Goal: Transaction & Acquisition: Purchase product/service

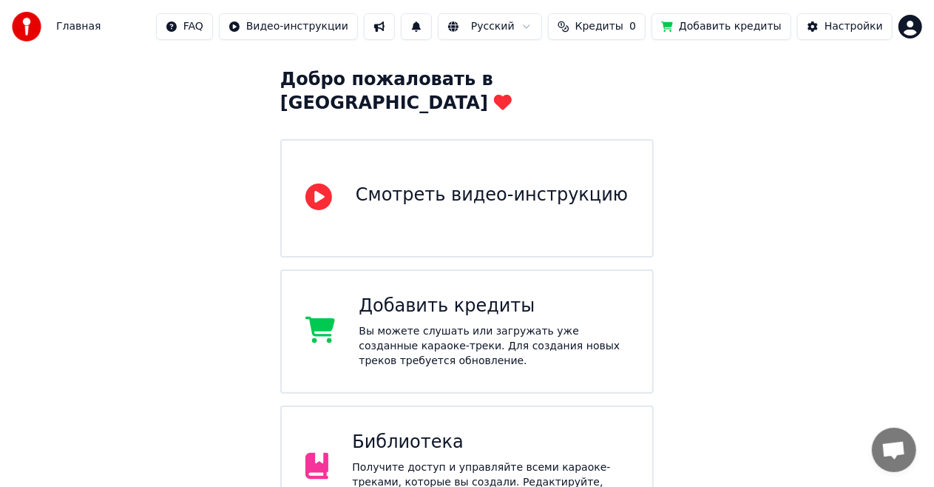
scroll to position [148, 0]
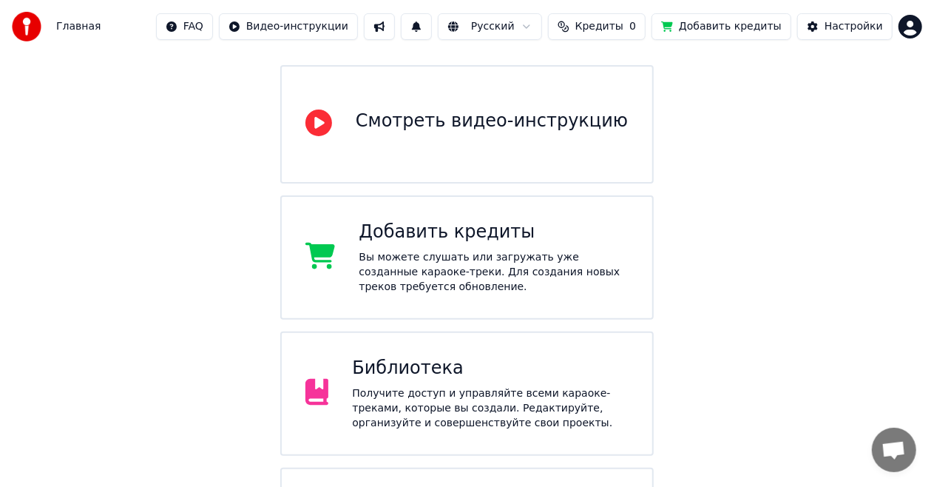
click at [455, 388] on div "Получите доступ и управляйте всеми караоке-треками, которые вы создали. Редакти…" at bounding box center [490, 408] width 277 height 44
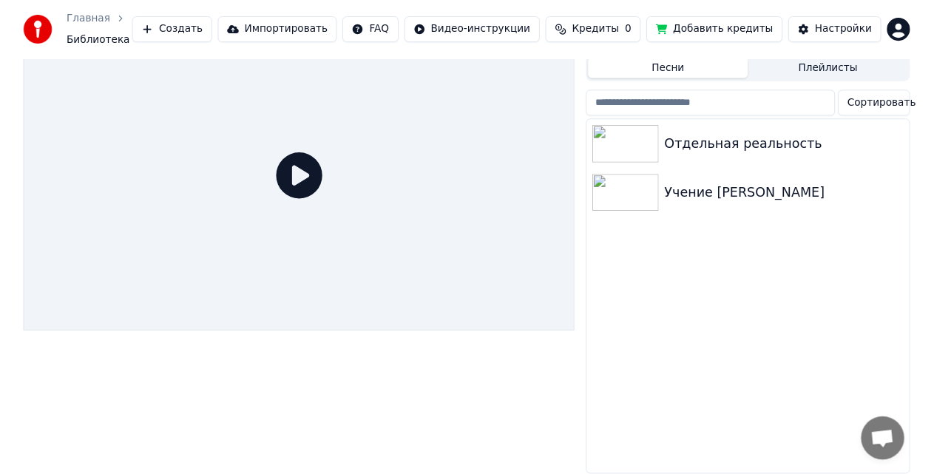
scroll to position [44, 0]
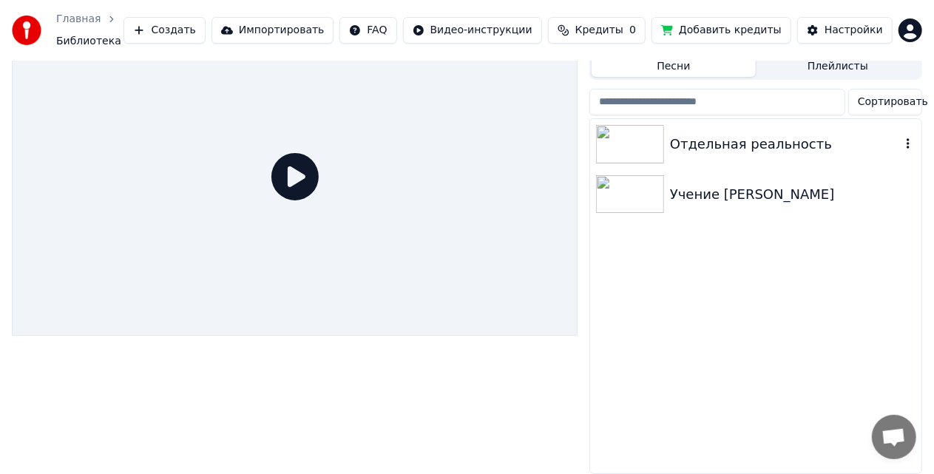
click at [728, 141] on div "Отдельная реальность" at bounding box center [785, 144] width 231 height 21
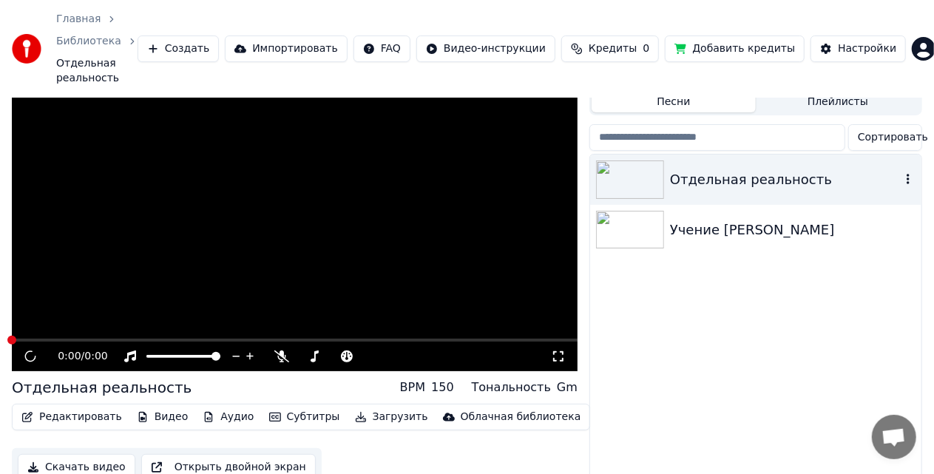
scroll to position [74, 0]
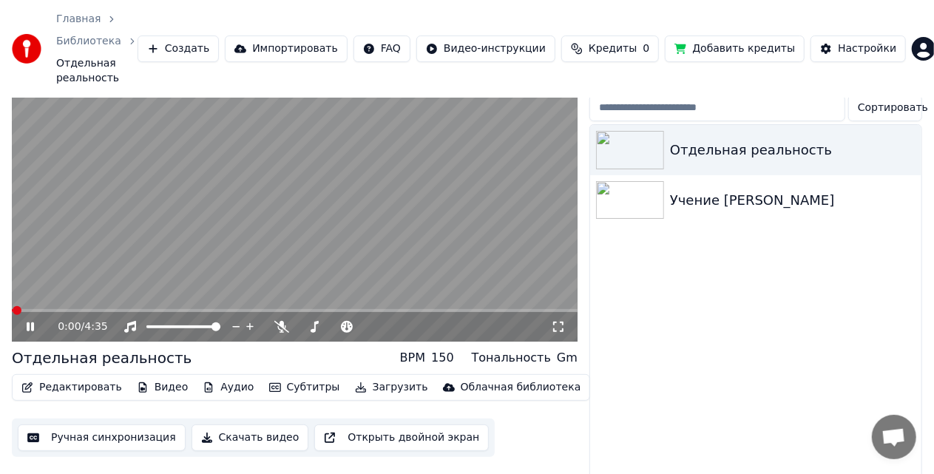
click at [560, 321] on icon at bounding box center [558, 327] width 15 height 12
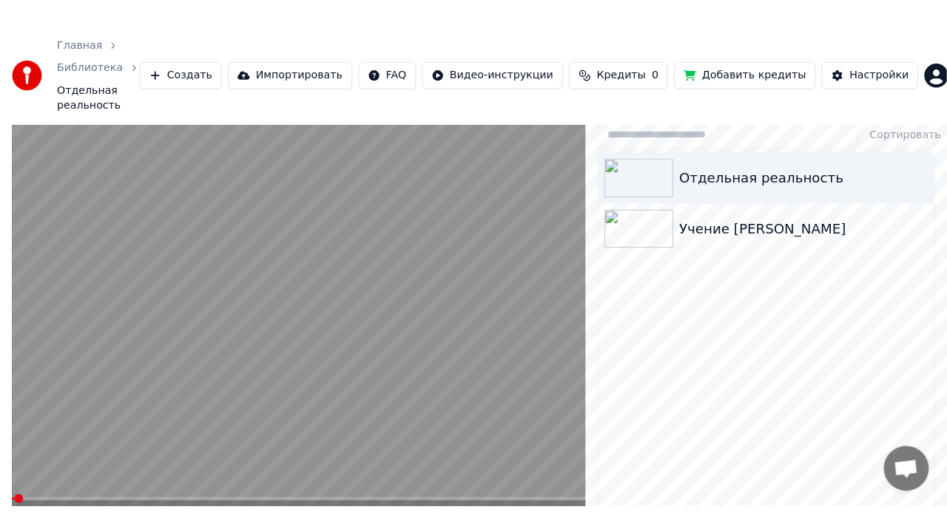
scroll to position [50, 0]
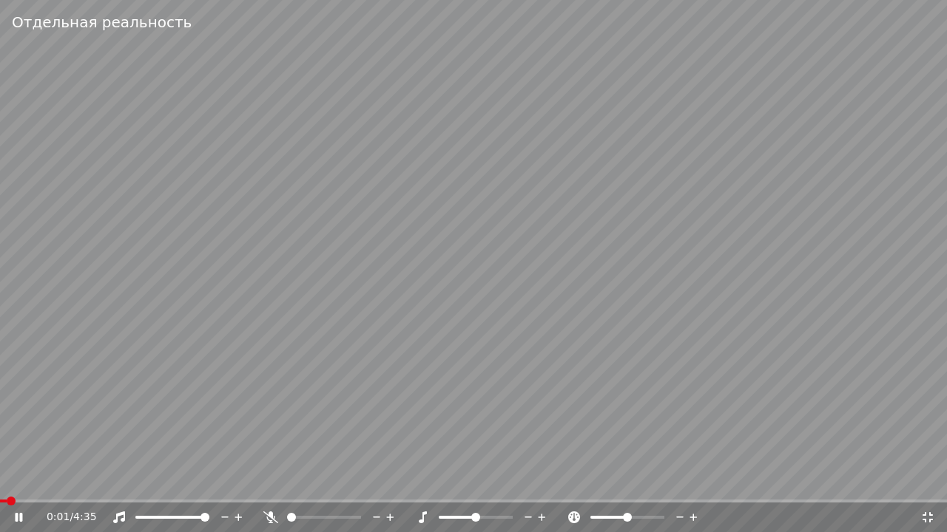
click at [559, 332] on video at bounding box center [473, 266] width 947 height 532
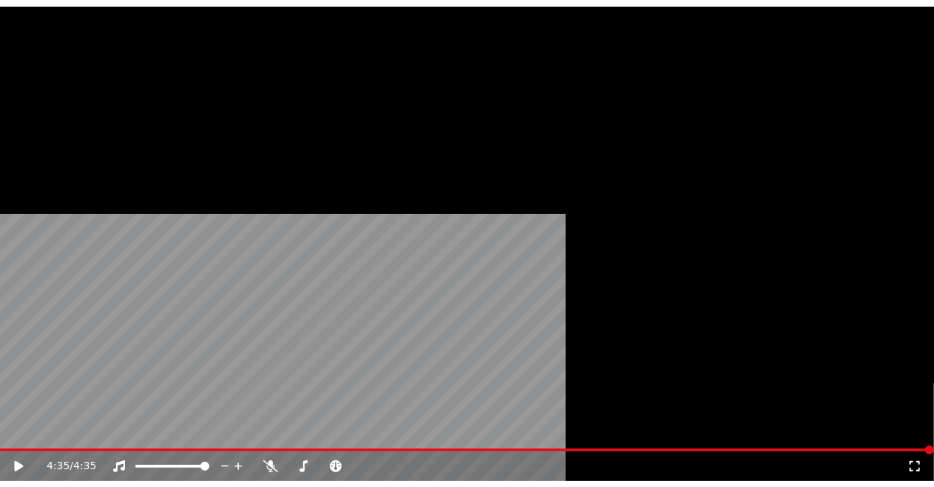
scroll to position [0, 0]
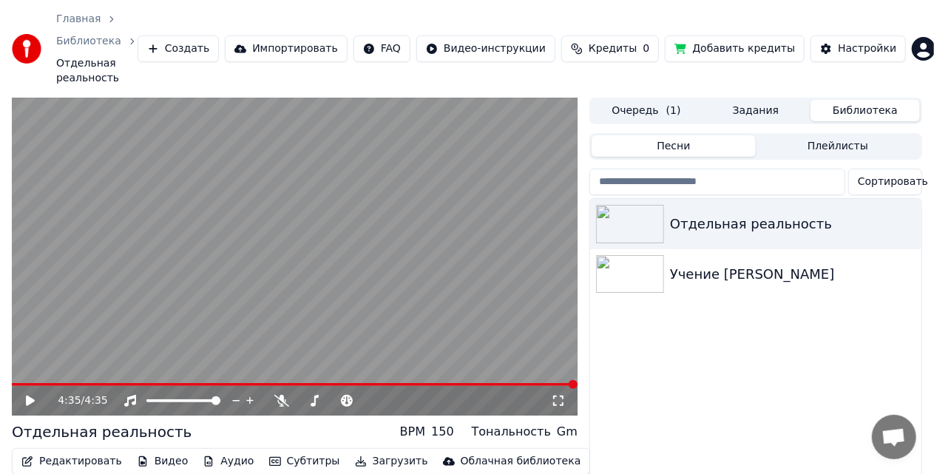
click at [644, 100] on button "Очередь ( 1 )" at bounding box center [646, 110] width 109 height 21
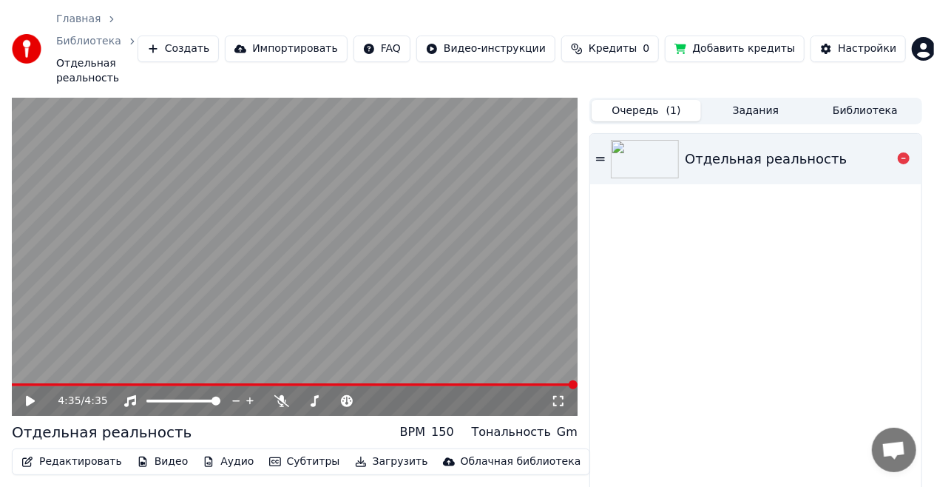
click at [602, 157] on icon at bounding box center [600, 159] width 9 height 4
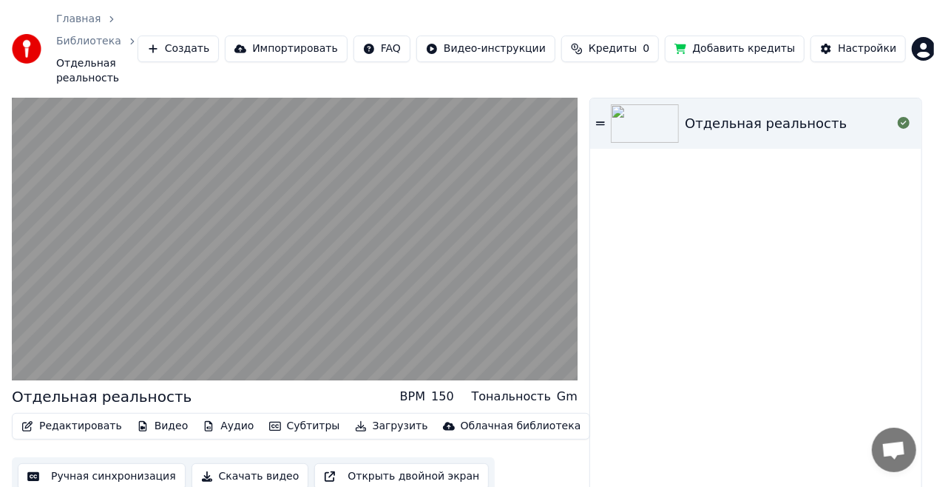
scroll to position [45, 0]
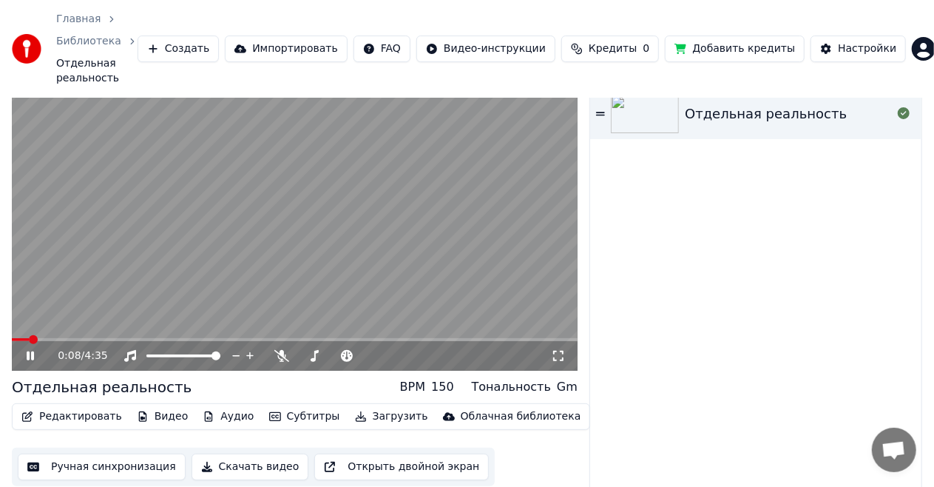
click at [30, 350] on icon at bounding box center [41, 356] width 34 height 12
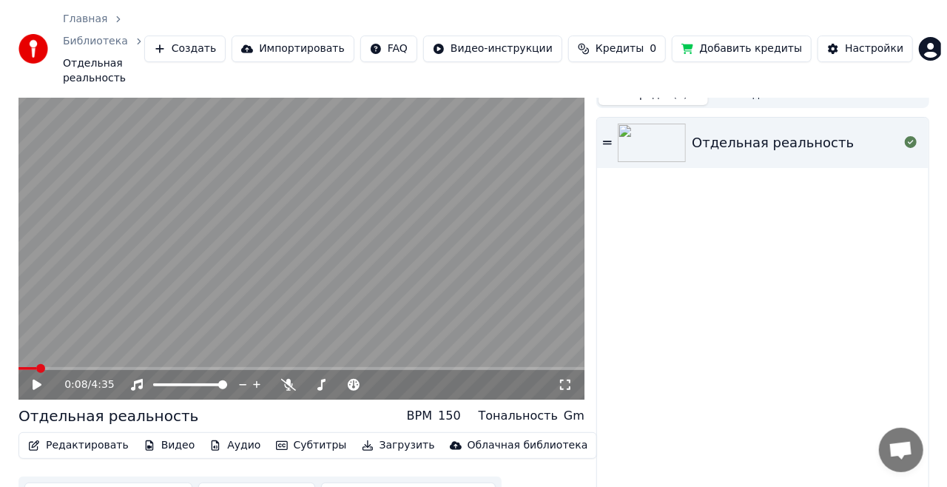
scroll to position [0, 0]
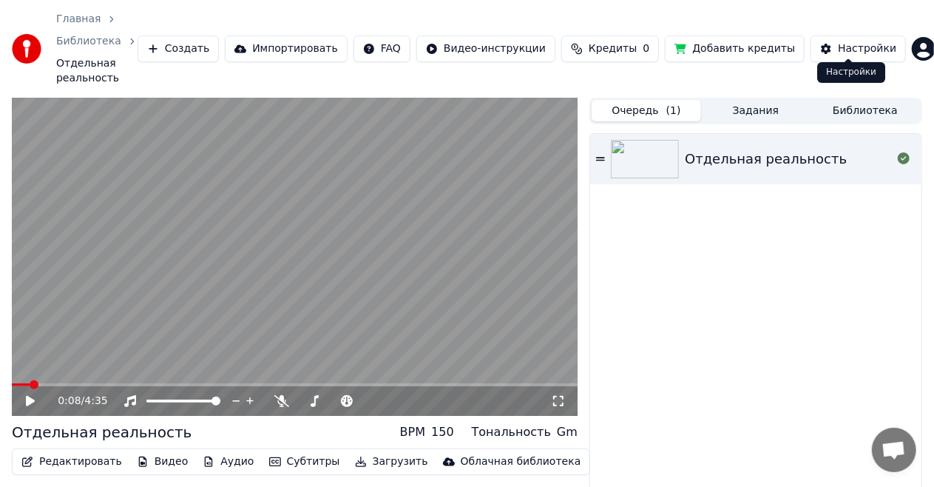
click at [850, 41] on div "Настройки" at bounding box center [867, 48] width 58 height 15
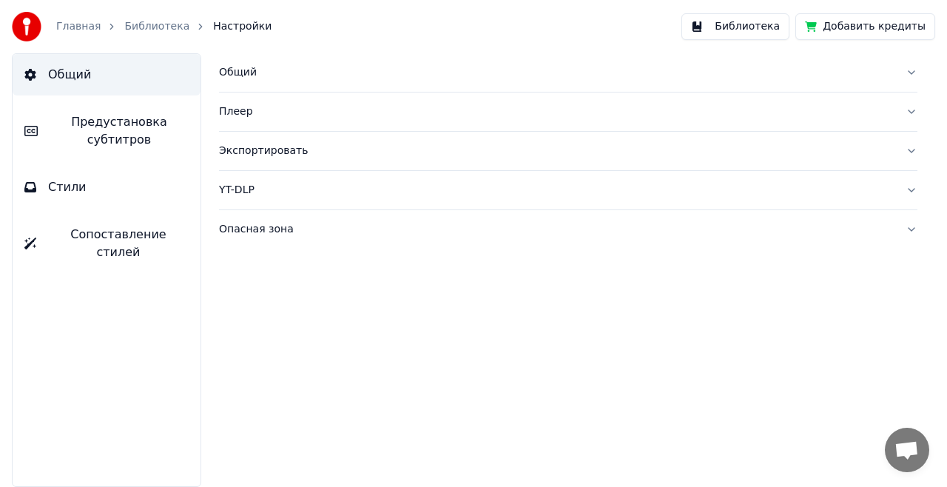
click at [911, 110] on button "Плеер" at bounding box center [568, 111] width 698 height 38
click at [907, 72] on button "Общий" at bounding box center [568, 72] width 698 height 38
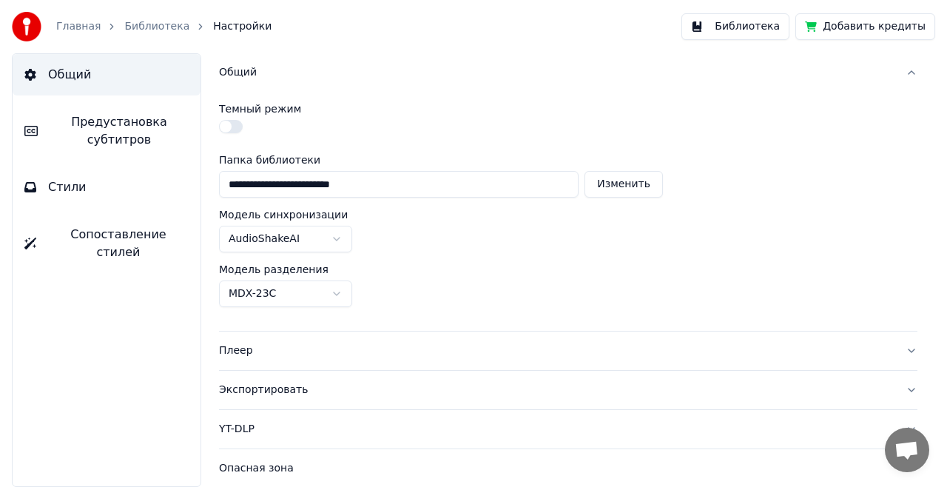
click at [907, 348] on button "Плеер" at bounding box center [568, 350] width 698 height 38
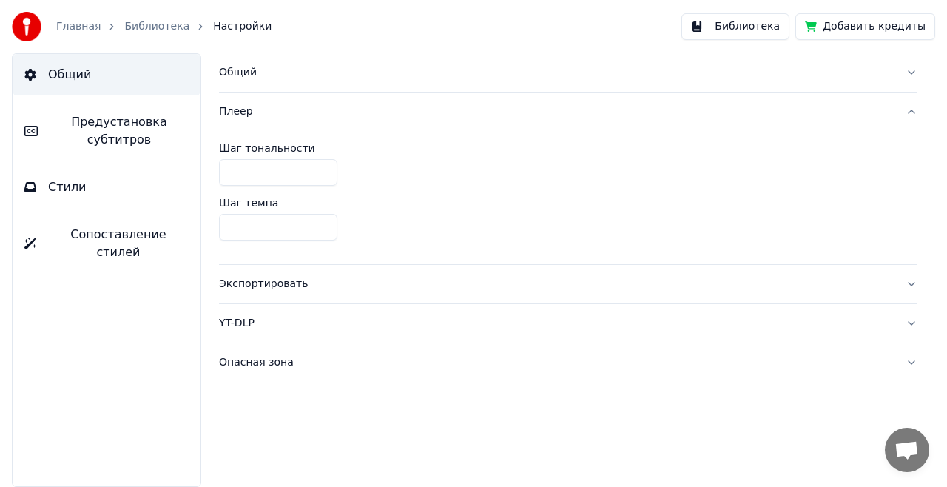
click at [108, 129] on span "Предустановка субтитров" at bounding box center [119, 130] width 139 height 35
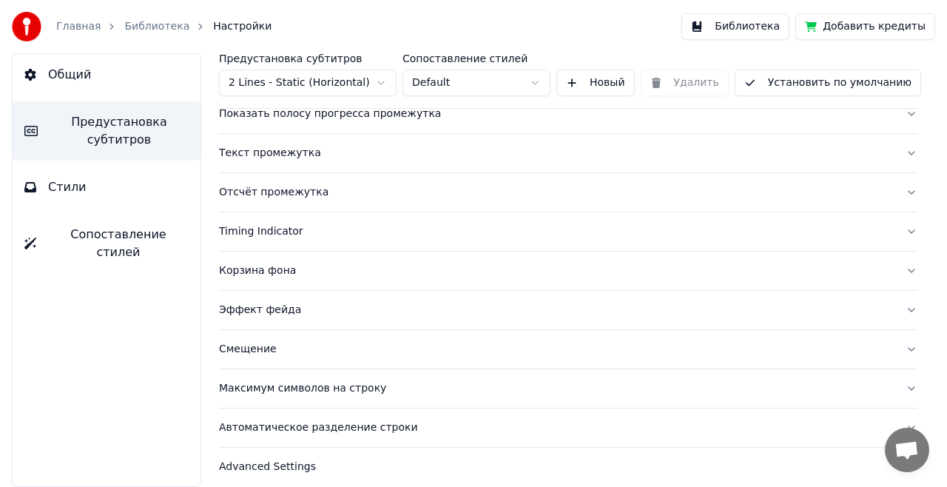
scroll to position [169, 0]
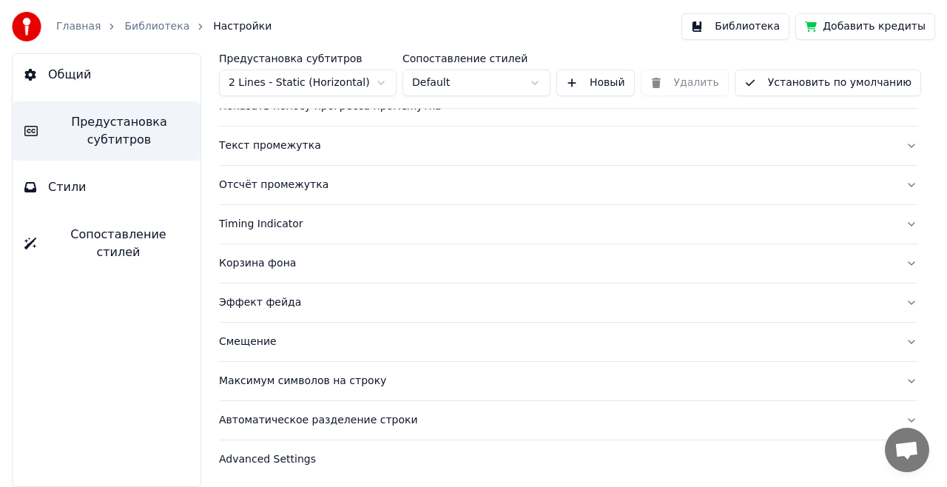
click at [103, 73] on button "Общий" at bounding box center [107, 74] width 188 height 41
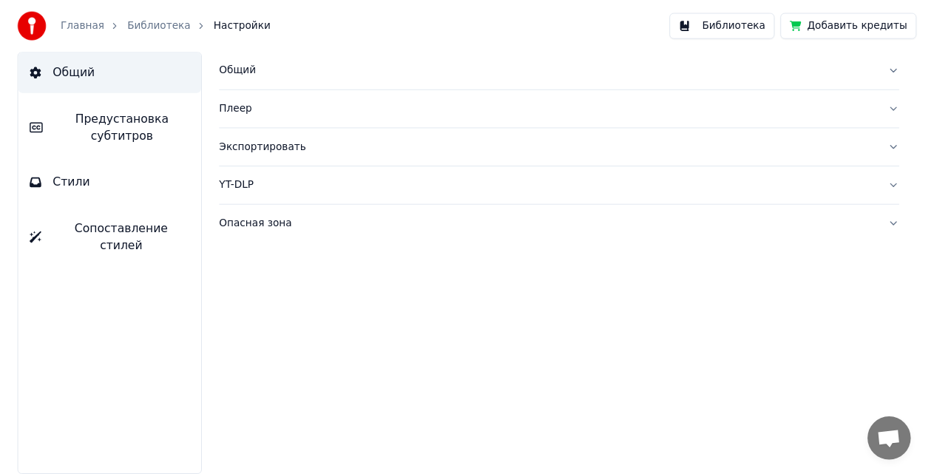
scroll to position [0, 0]
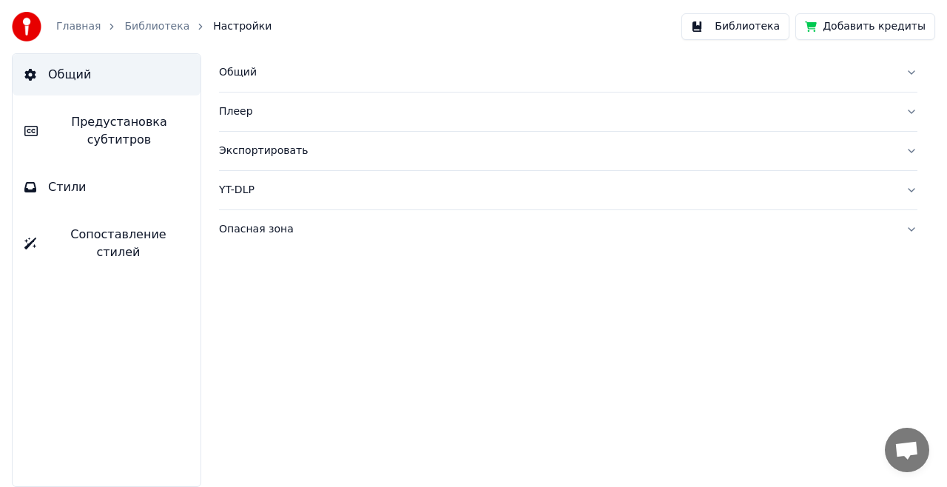
click at [758, 31] on button "Библиотека" at bounding box center [735, 26] width 108 height 27
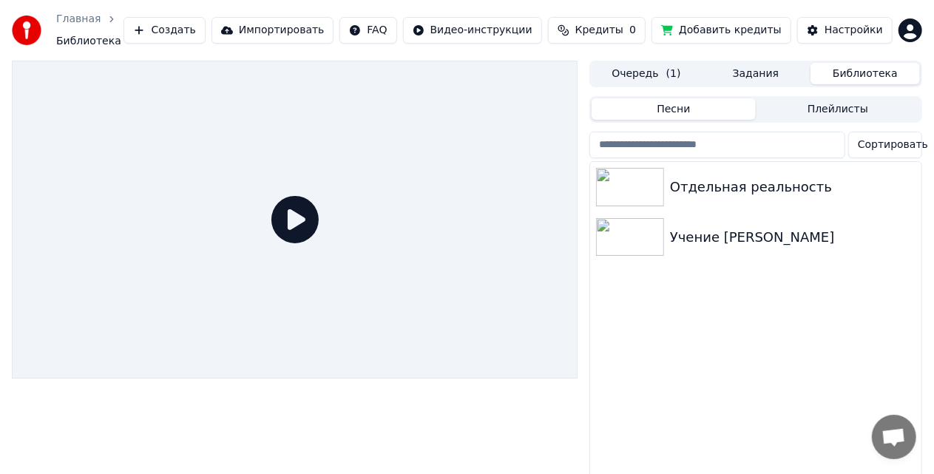
click at [623, 27] on span "Кредиты" at bounding box center [599, 30] width 48 height 15
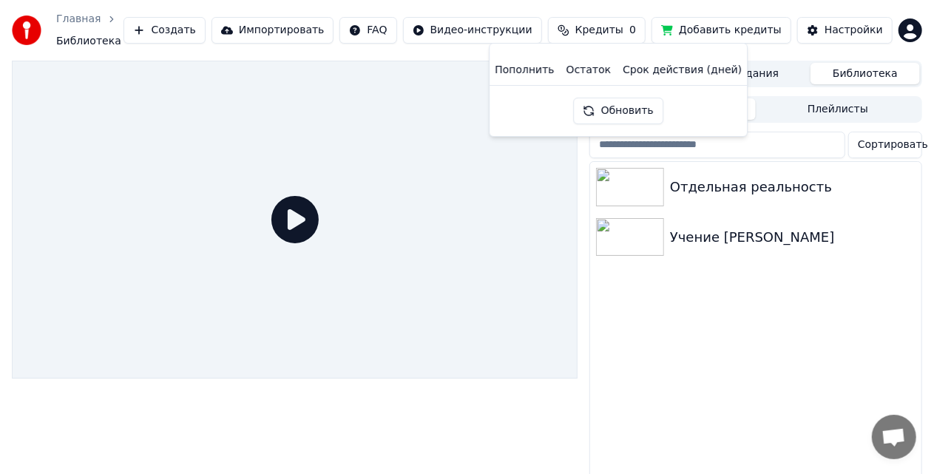
click at [592, 70] on th "Остаток" at bounding box center [589, 70] width 57 height 30
click at [555, 70] on th "Пополнить" at bounding box center [524, 70] width 71 height 30
click at [627, 112] on button "Обновить" at bounding box center [618, 111] width 89 height 27
click at [732, 22] on button "Добавить кредиты" at bounding box center [722, 30] width 140 height 27
